Goal: Task Accomplishment & Management: Complete application form

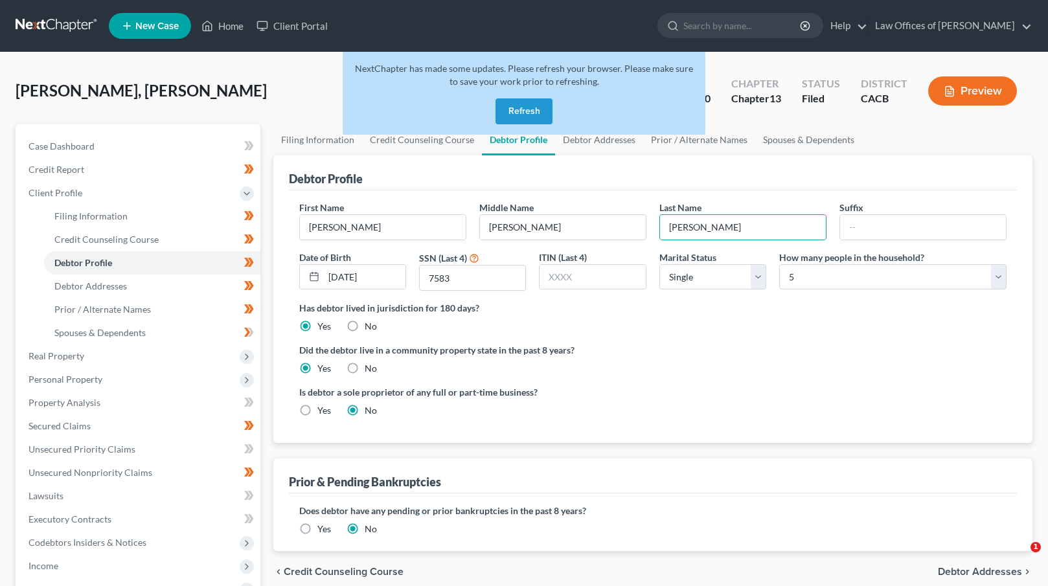
select select "0"
select select "4"
click at [528, 110] on button "Refresh" at bounding box center [524, 111] width 57 height 26
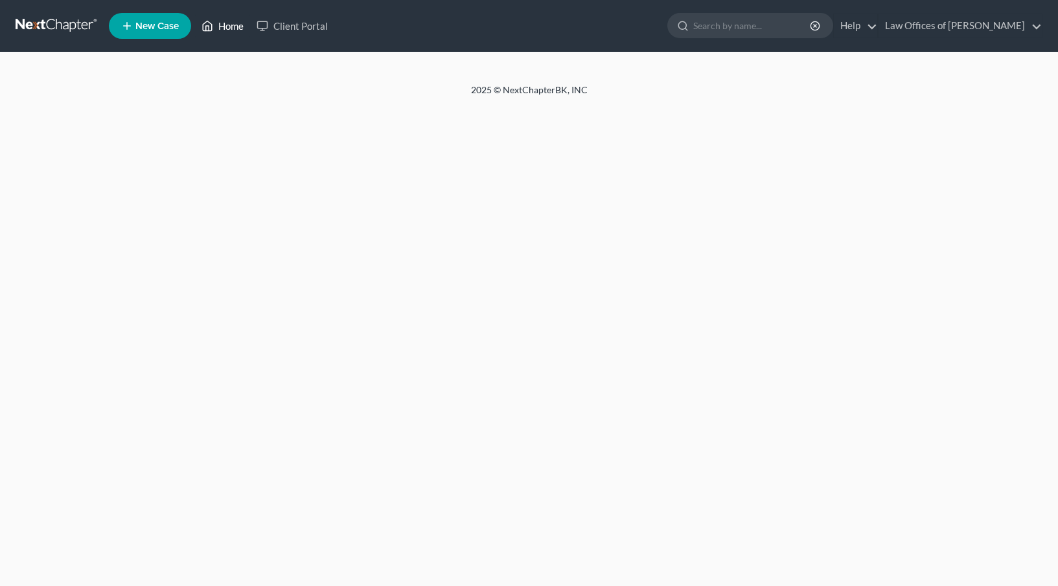
click at [224, 27] on link "Home" at bounding box center [222, 25] width 55 height 23
select select "0"
select select "4"
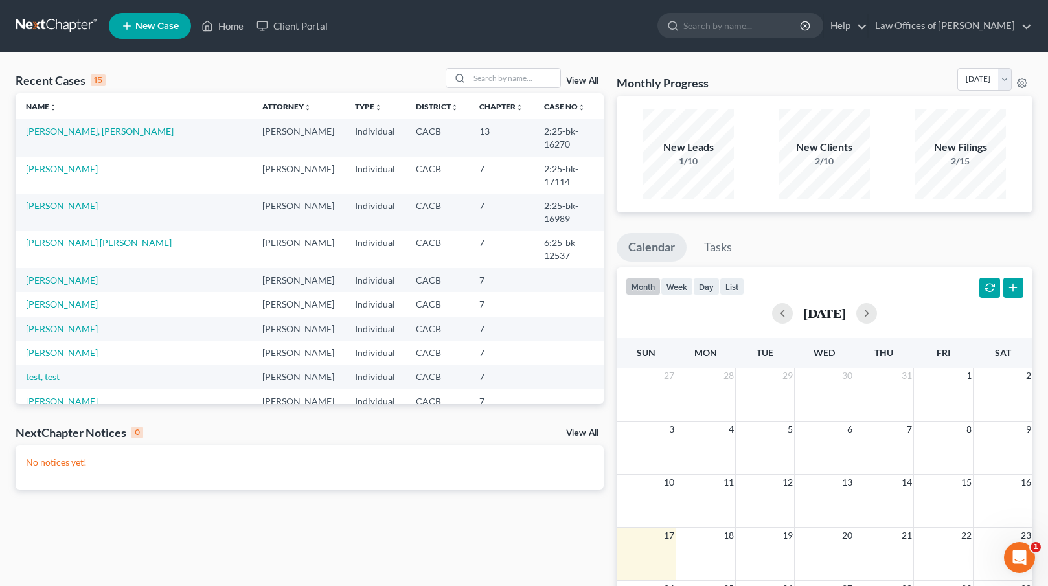
click at [578, 80] on link "View All" at bounding box center [582, 80] width 32 height 9
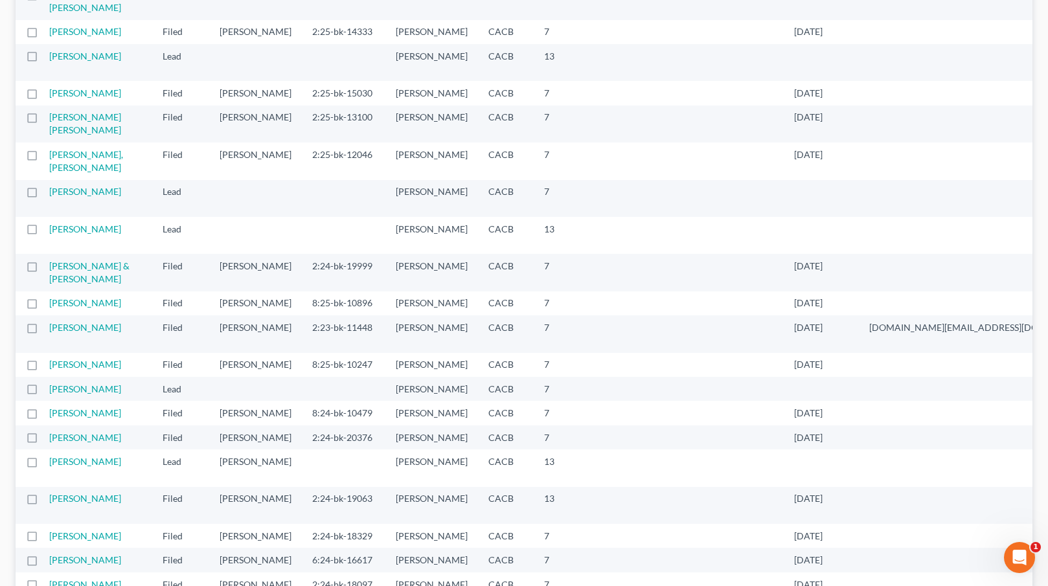
scroll to position [991, 0]
